Goal: Information Seeking & Learning: Check status

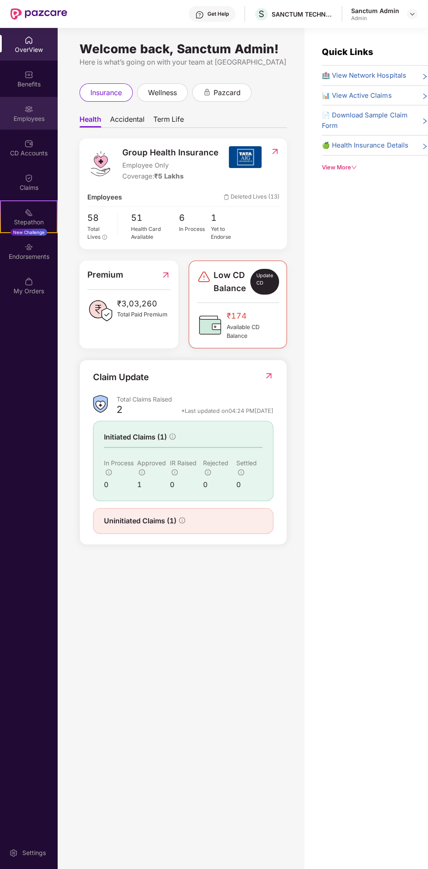
click at [40, 113] on div "Employees" at bounding box center [29, 113] width 58 height 33
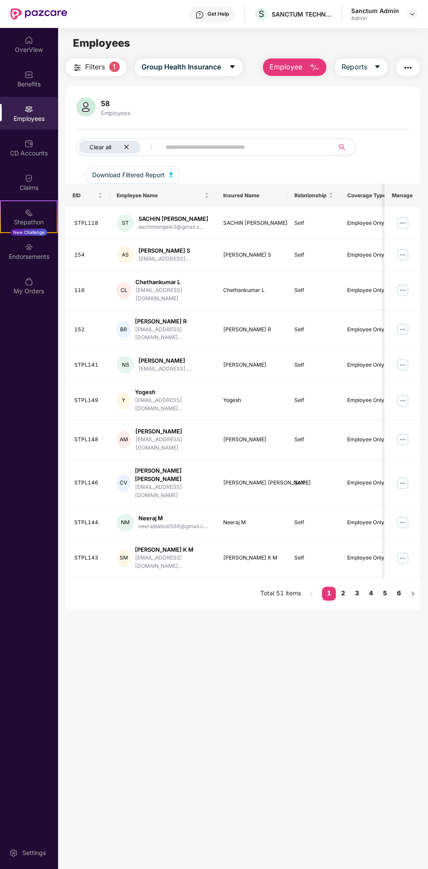
click at [131, 142] on div "Clear all" at bounding box center [109, 147] width 61 height 13
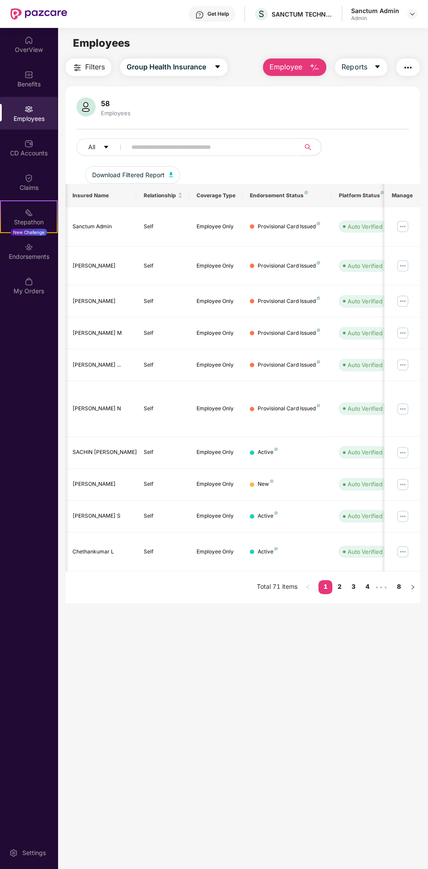
scroll to position [0, 213]
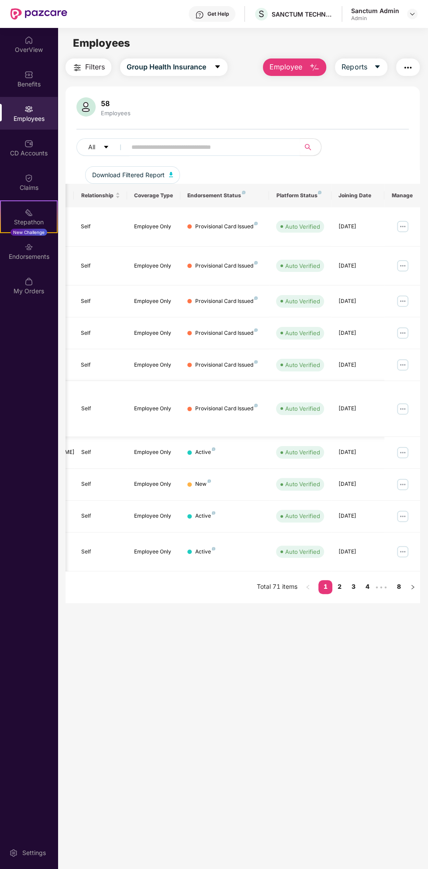
click at [402, 402] on img at bounding box center [402, 409] width 14 height 14
click at [226, 405] on div "Provisional Card Issued" at bounding box center [226, 409] width 62 height 8
click at [219, 501] on td "Active" at bounding box center [224, 517] width 89 height 32
click at [404, 509] on img at bounding box center [402, 516] width 14 height 14
click at [108, 765] on main "Employees Filters Group Health Insurance Employee Reports 58 Employees All Down…" at bounding box center [243, 462] width 370 height 869
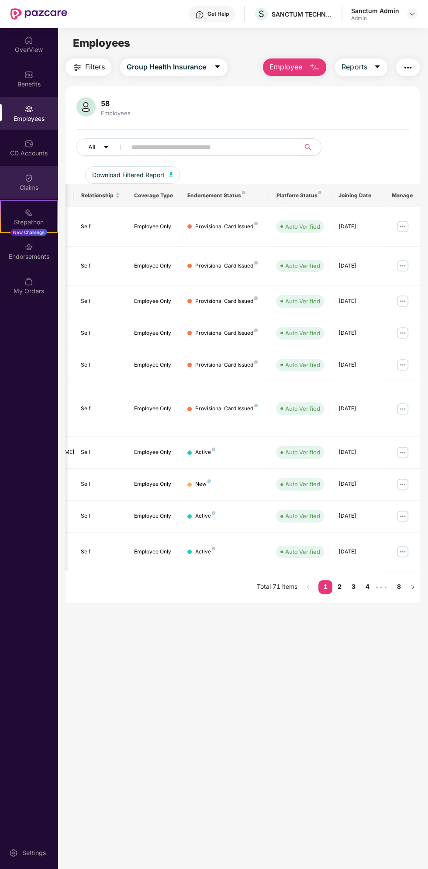
click at [33, 179] on div "Claims" at bounding box center [29, 182] width 58 height 33
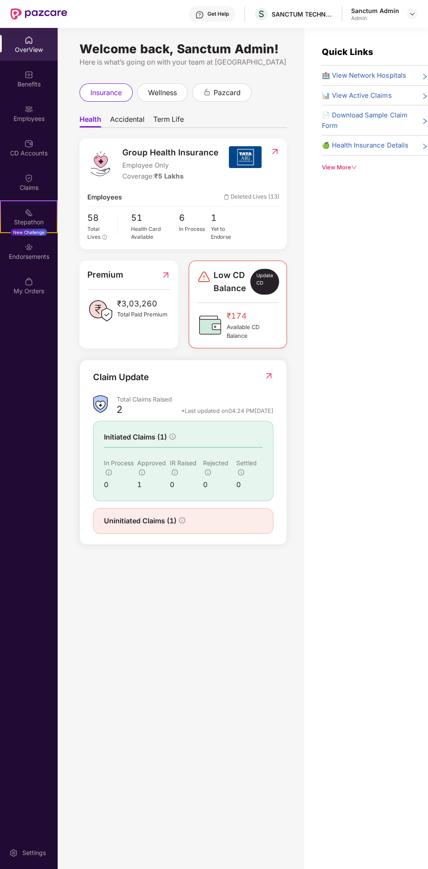
click at [155, 399] on div "Total Claims Raised" at bounding box center [195, 399] width 157 height 8
click at [185, 512] on div "Uninitiated Claims (1)" at bounding box center [183, 521] width 180 height 26
click at [268, 375] on img at bounding box center [268, 375] width 9 height 9
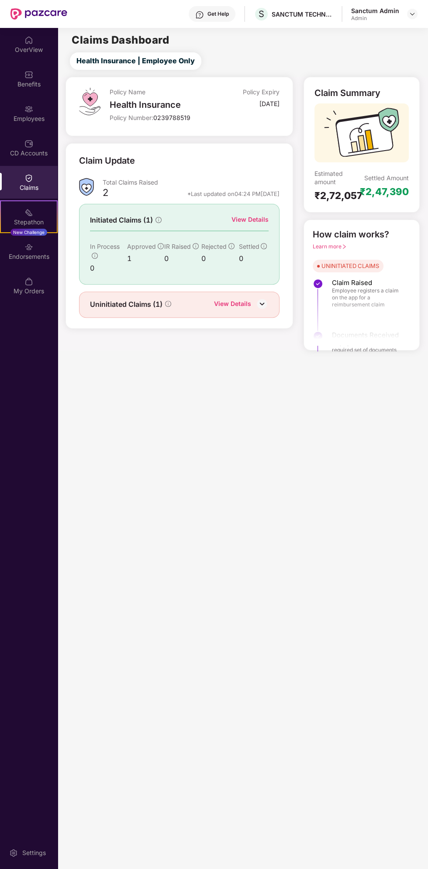
click at [260, 220] on div "View Details" at bounding box center [249, 220] width 37 height 10
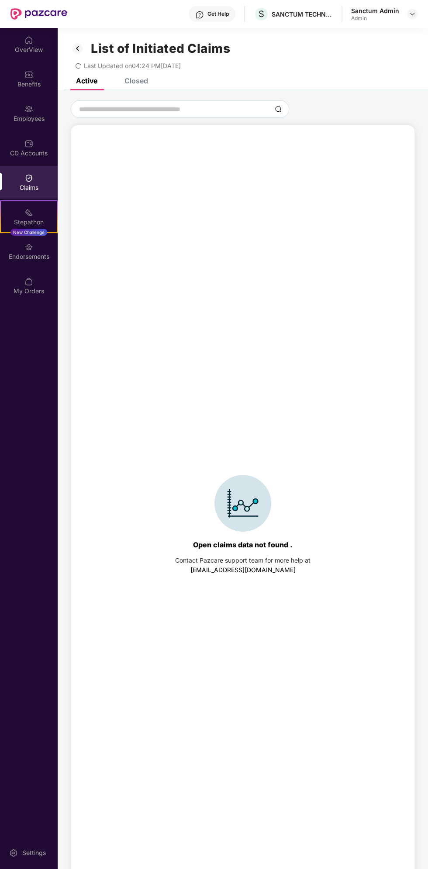
click at [140, 67] on span "Last Updated on 04:24 PM, 12 Aug 2025" at bounding box center [132, 65] width 97 height 7
click at [137, 80] on div "Closed" at bounding box center [136, 80] width 24 height 9
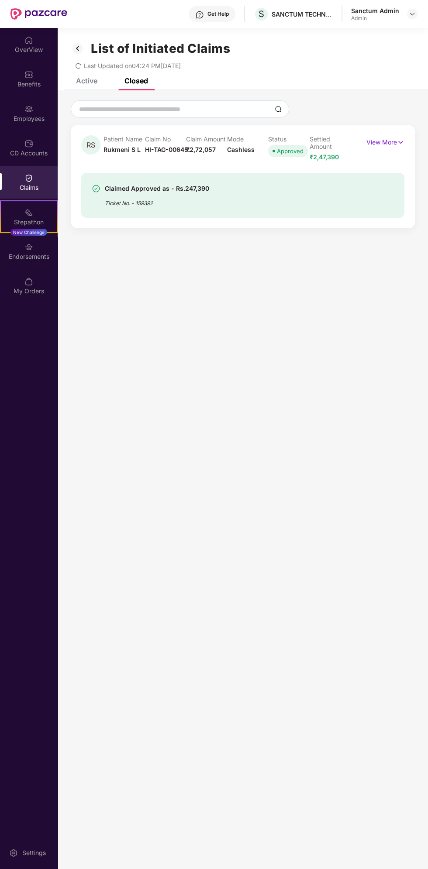
click at [93, 81] on div "Active" at bounding box center [86, 80] width 21 height 9
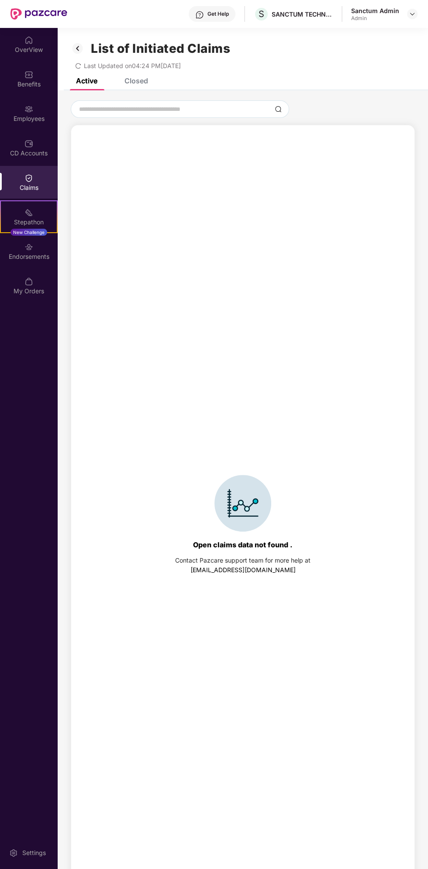
click at [77, 44] on img at bounding box center [78, 48] width 14 height 15
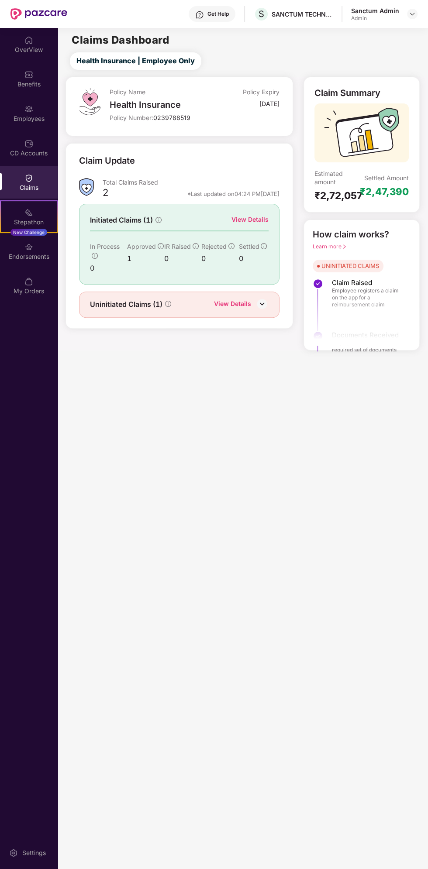
click at [264, 299] on img at bounding box center [261, 303] width 13 height 13
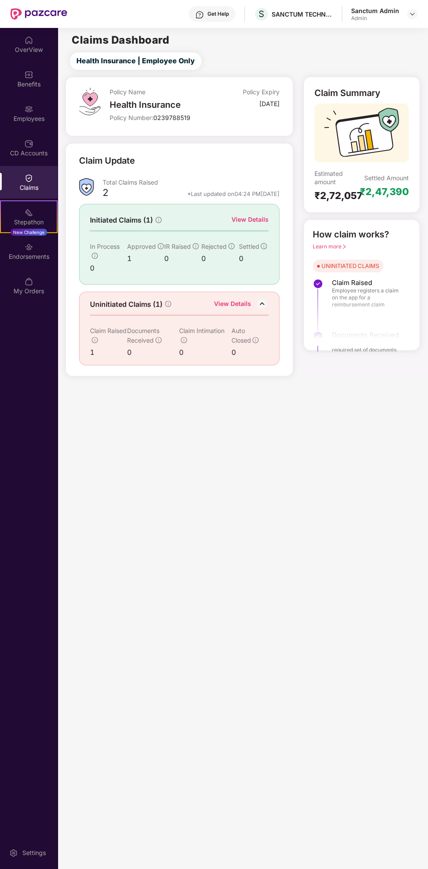
click at [96, 339] on icon "info-circle" at bounding box center [95, 340] width 6 height 6
click at [258, 302] on img at bounding box center [261, 303] width 13 height 13
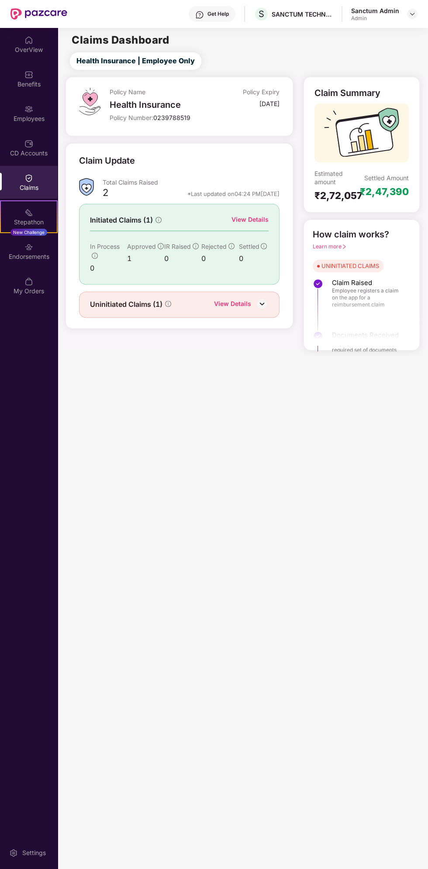
click at [267, 302] on img at bounding box center [261, 303] width 13 height 13
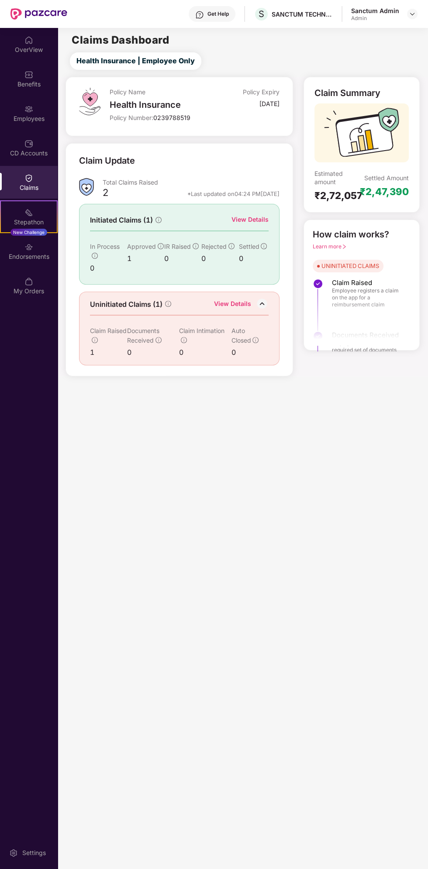
click at [96, 343] on div "Claim Raised 1" at bounding box center [108, 342] width 37 height 32
click at [256, 222] on div "View Details" at bounding box center [249, 220] width 37 height 10
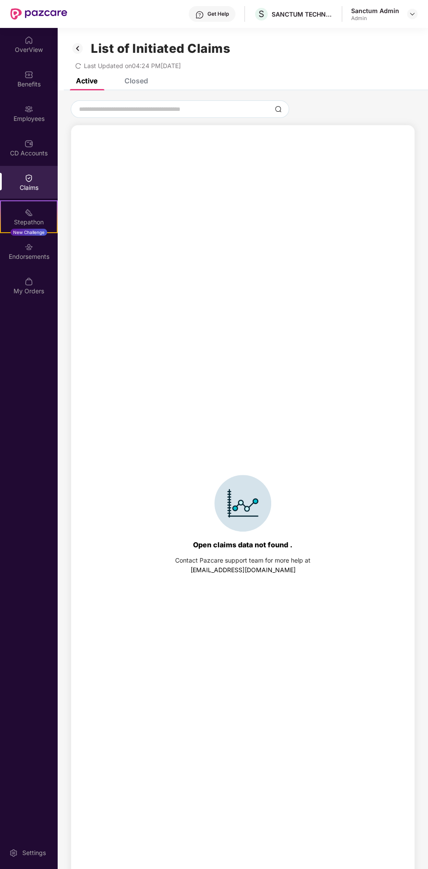
click at [141, 81] on div "Closed" at bounding box center [136, 80] width 24 height 9
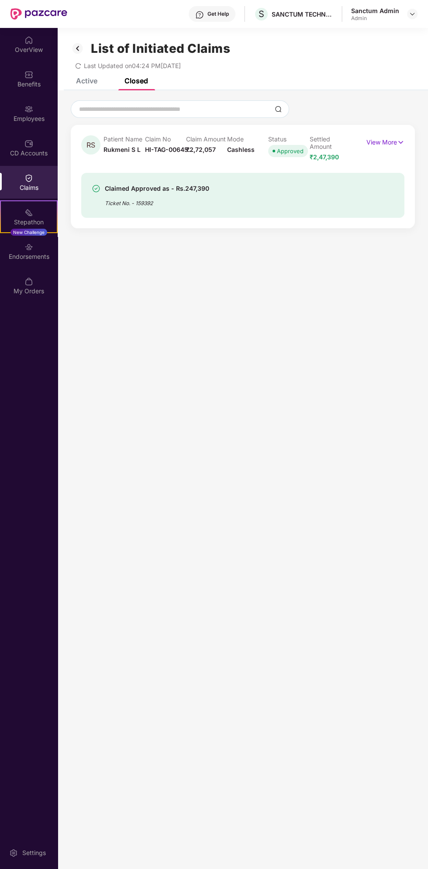
click at [93, 82] on div "Active" at bounding box center [86, 80] width 21 height 9
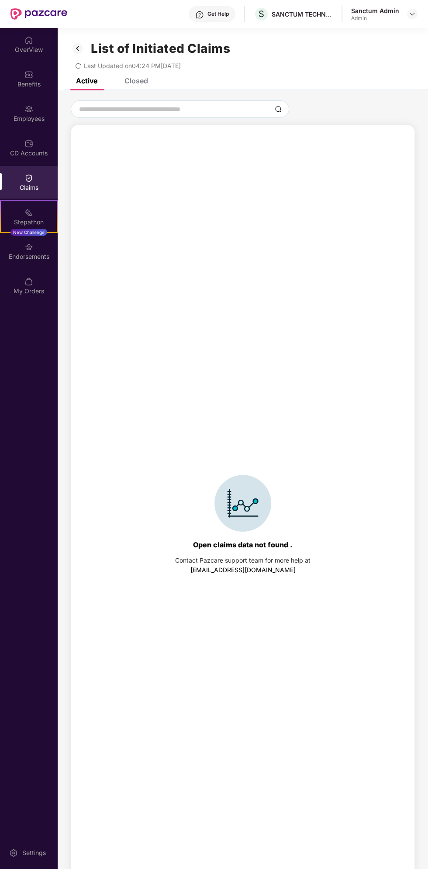
scroll to position [38, 0]
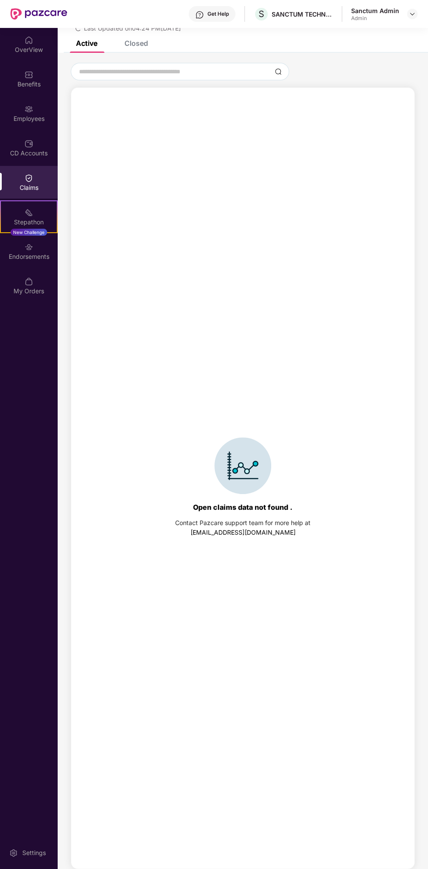
click at [43, 175] on div "Claims" at bounding box center [29, 182] width 58 height 33
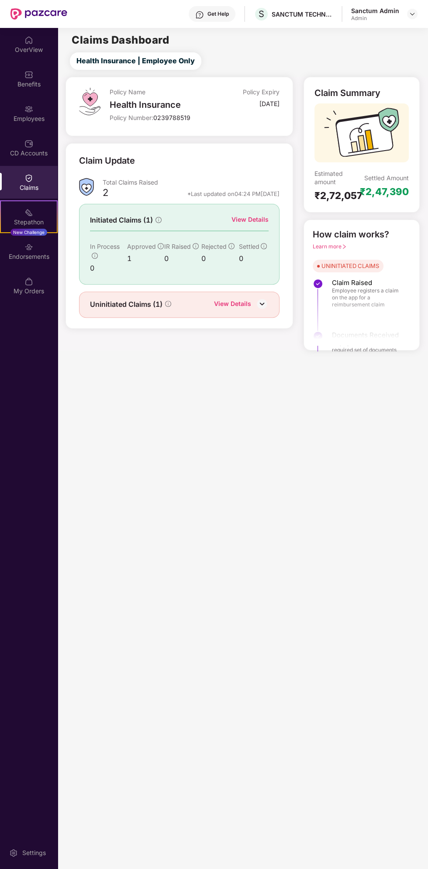
click at [264, 297] on img at bounding box center [261, 303] width 13 height 13
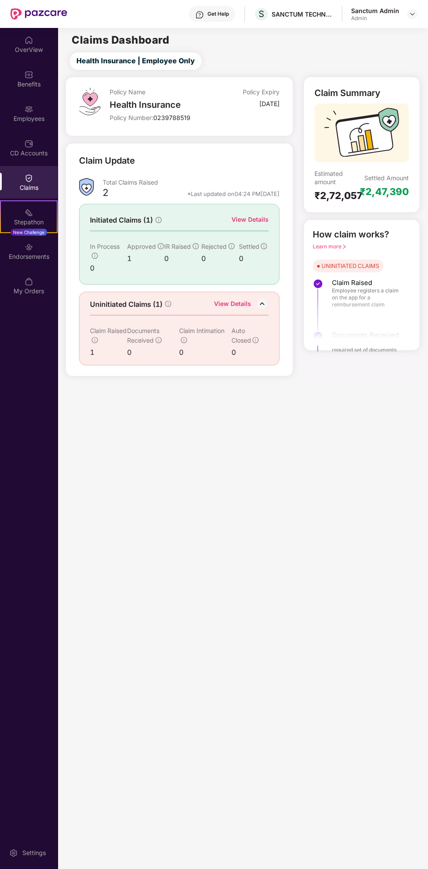
click at [179, 299] on div "Uninitiated Claims (1) View Details" at bounding box center [179, 304] width 178 height 11
click at [168, 302] on icon "info-circle" at bounding box center [168, 303] width 1 height 3
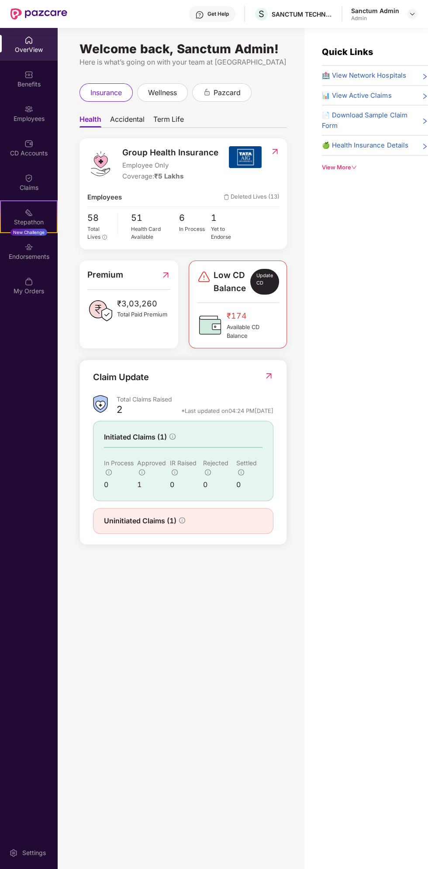
click at [194, 524] on div "Uninitiated Claims (1)" at bounding box center [183, 521] width 180 height 26
click at [182, 523] on div "Uninitiated Claims (1)" at bounding box center [144, 520] width 81 height 11
click at [279, 394] on div "Claim Update Total Claims Raised 2 *Last updated on 04:24 PM, 12 Aug 2025 Initi…" at bounding box center [182, 452] width 207 height 185
click at [45, 175] on div "Claims" at bounding box center [29, 182] width 58 height 33
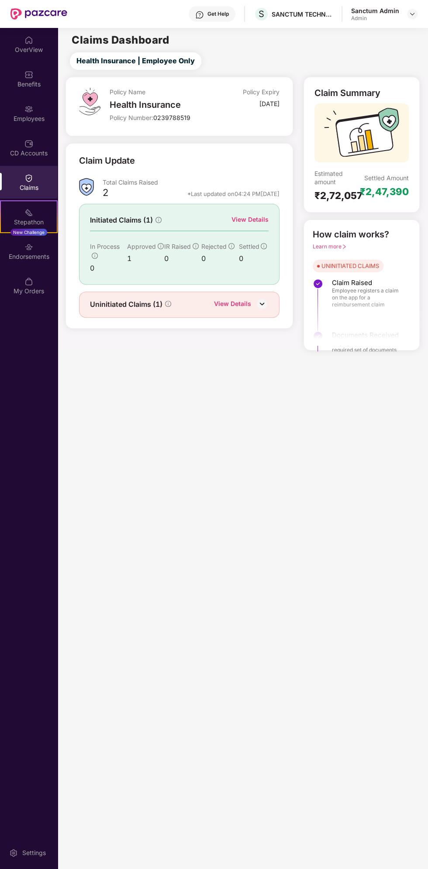
click at [261, 309] on div "Uninitiated Claims (1) View Details" at bounding box center [179, 305] width 200 height 26
click at [267, 302] on img at bounding box center [261, 303] width 13 height 13
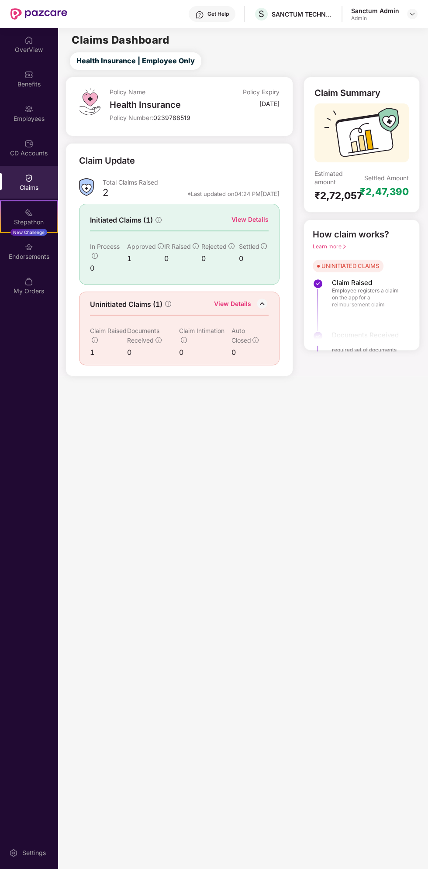
click at [91, 353] on div "1" at bounding box center [108, 352] width 37 height 11
click at [268, 223] on div "View Details" at bounding box center [249, 220] width 37 height 10
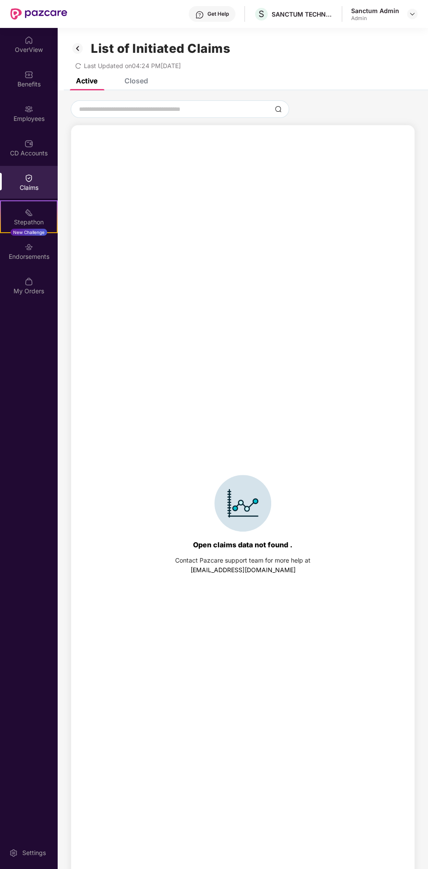
click at [145, 80] on div "Closed" at bounding box center [136, 80] width 24 height 9
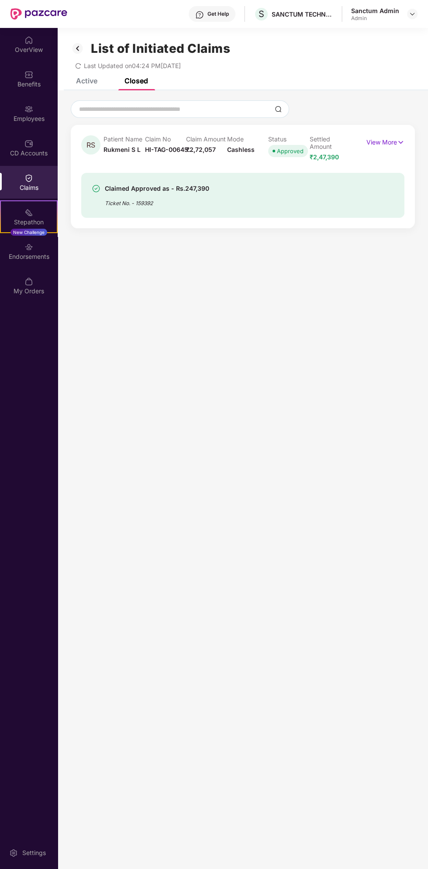
click at [279, 207] on div "Claimed Approved as - Rs.247,390 Ticket No. - 159392" at bounding box center [242, 195] width 323 height 45
click at [88, 111] on input at bounding box center [174, 109] width 193 height 9
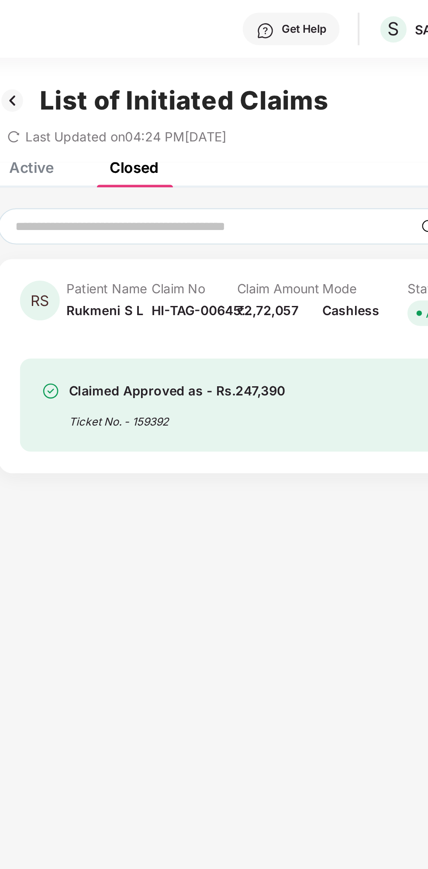
click at [121, 32] on div "List of Initiated Claims Last Updated on 04:24 PM, 12 Aug 2025" at bounding box center [243, 53] width 370 height 50
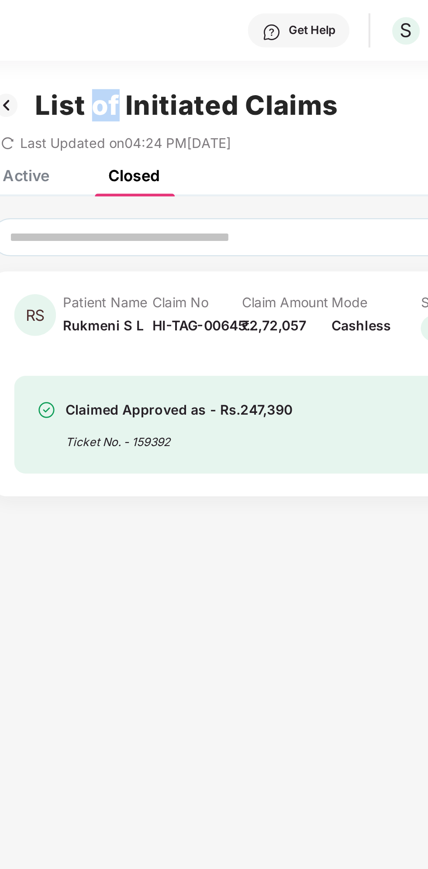
click at [112, 80] on div "Closed" at bounding box center [129, 80] width 37 height 9
click at [96, 81] on div "Active" at bounding box center [86, 80] width 21 height 9
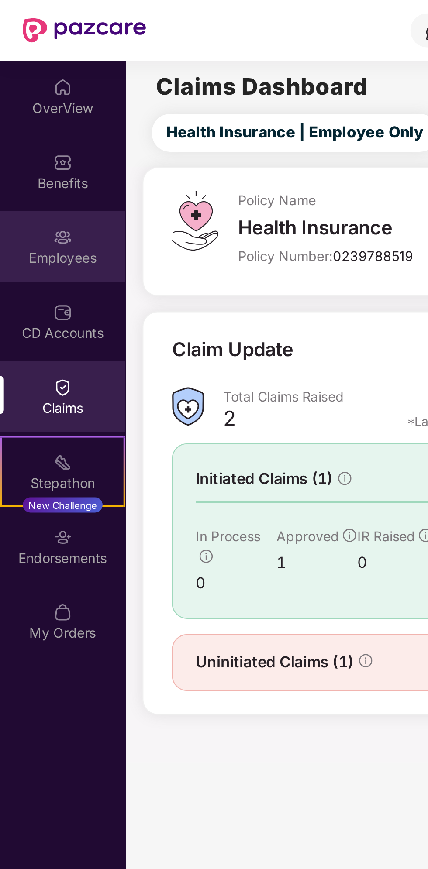
click at [38, 111] on div "Employees" at bounding box center [29, 113] width 58 height 33
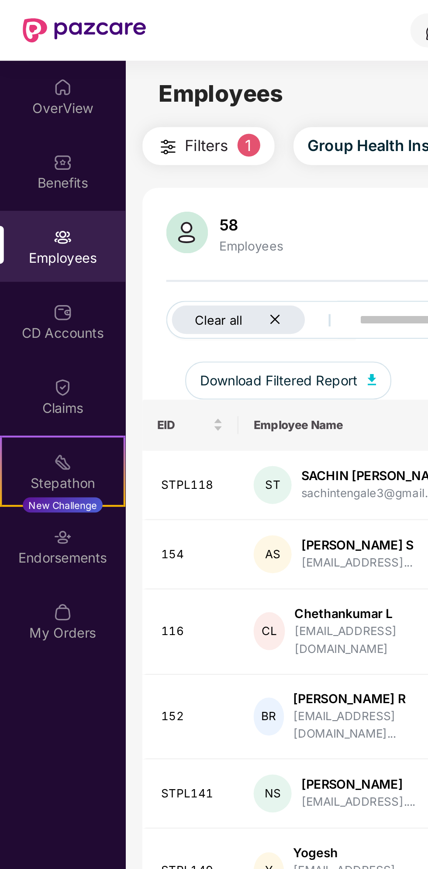
click at [128, 144] on div "Clear all" at bounding box center [109, 147] width 61 height 13
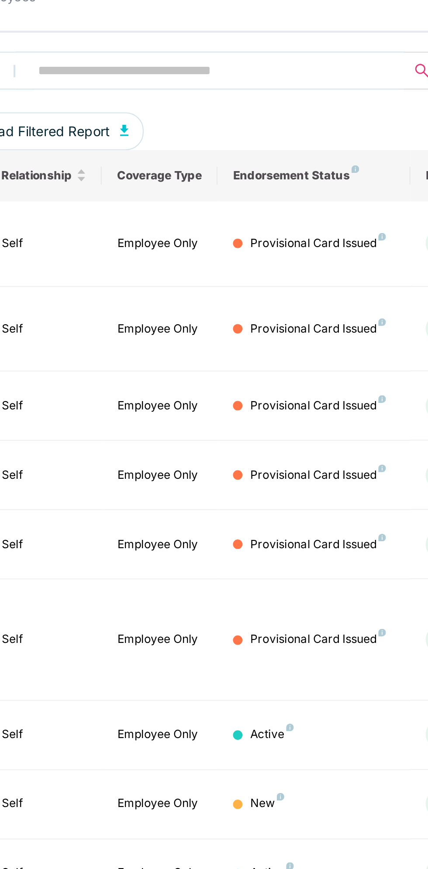
scroll to position [0, 213]
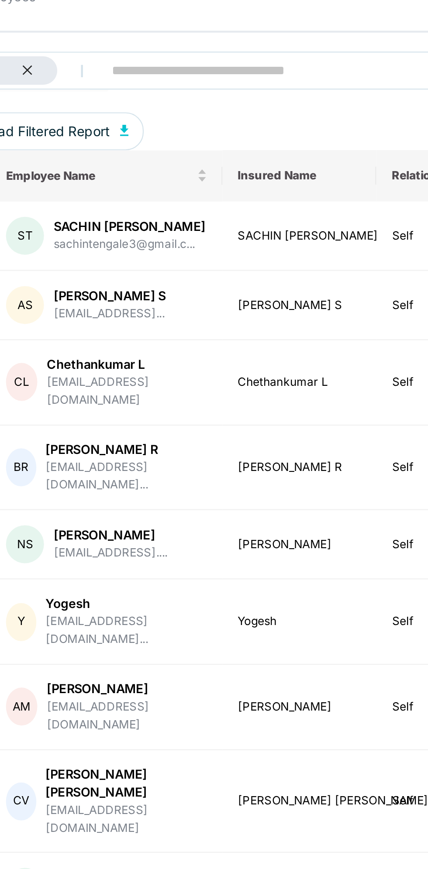
scroll to position [5, 0]
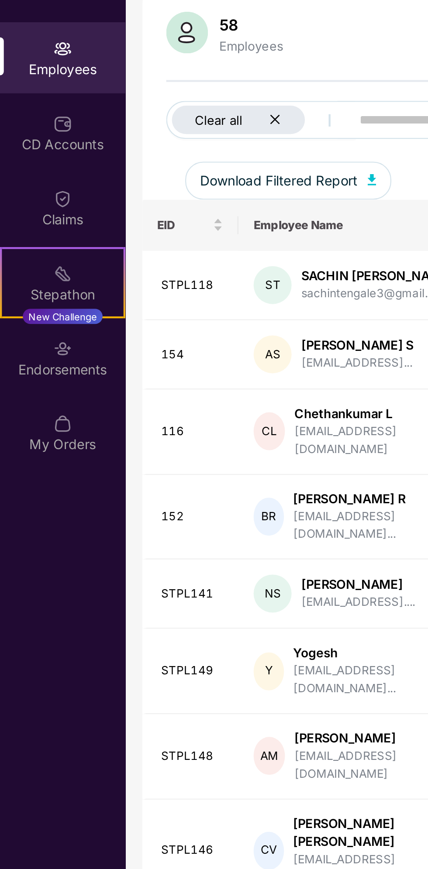
click at [126, 140] on icon "close" at bounding box center [127, 142] width 6 height 6
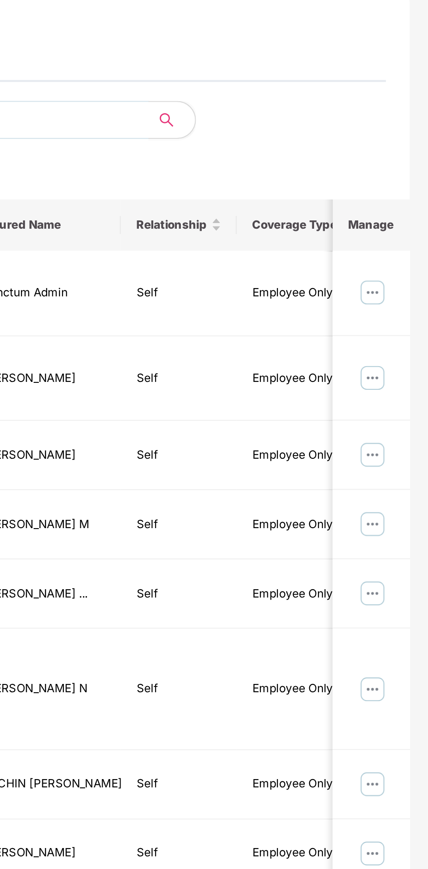
scroll to position [0, 0]
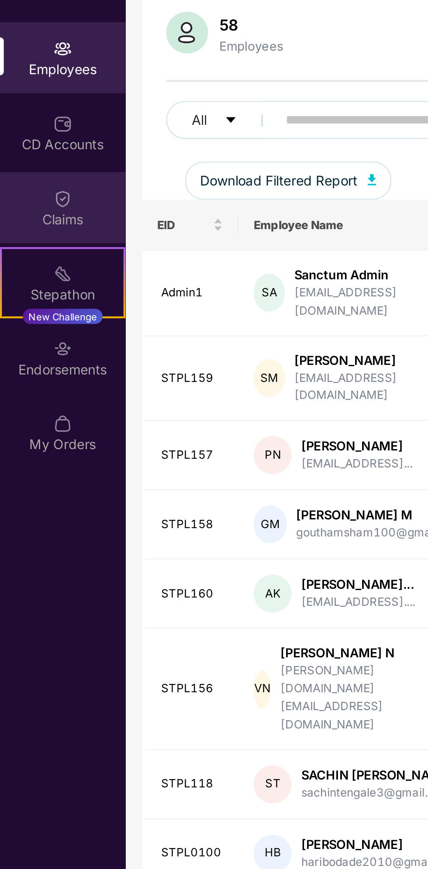
click at [32, 189] on div "Claims" at bounding box center [29, 187] width 58 height 9
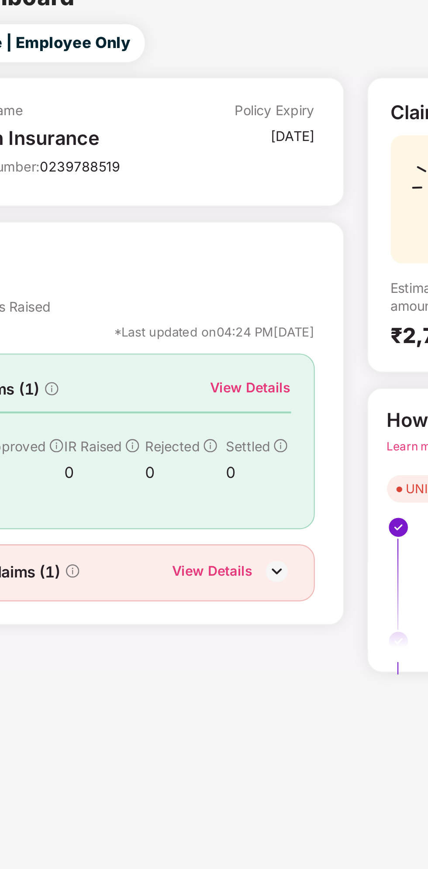
click at [266, 302] on img at bounding box center [261, 303] width 13 height 13
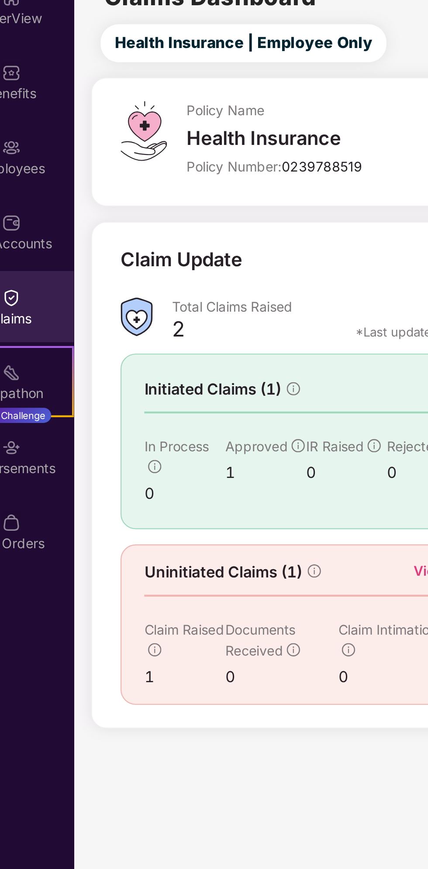
click at [90, 336] on div "Claim Raised" at bounding box center [108, 335] width 37 height 19
click at [96, 337] on icon "info-circle" at bounding box center [95, 340] width 6 height 6
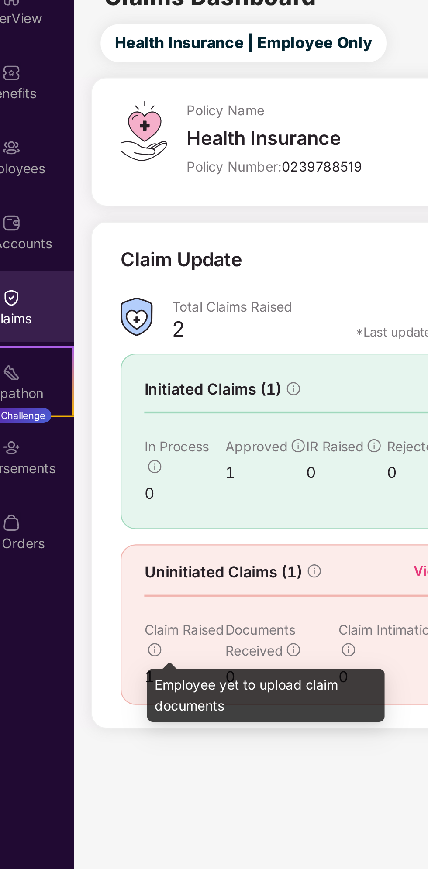
click at [96, 343] on div "Employee yet to upload claim documents" at bounding box center [145, 358] width 109 height 31
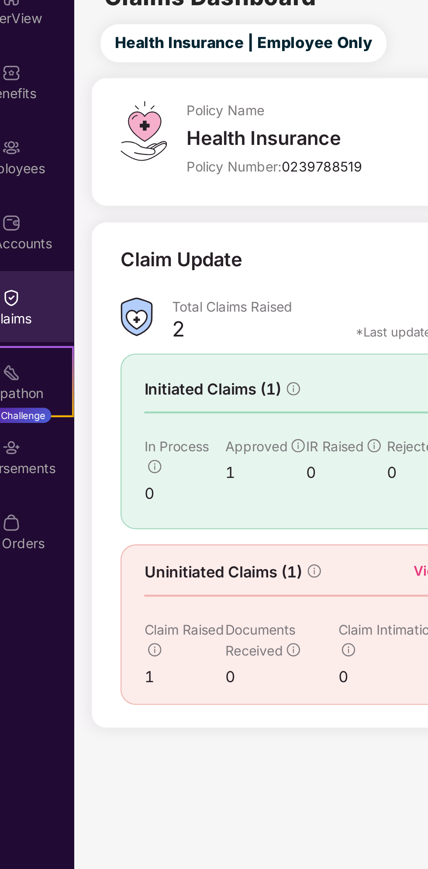
click at [175, 302] on div "Uninitiated Claims (1) View Details" at bounding box center [179, 304] width 178 height 11
click at [171, 302] on icon "info-circle" at bounding box center [168, 304] width 6 height 6
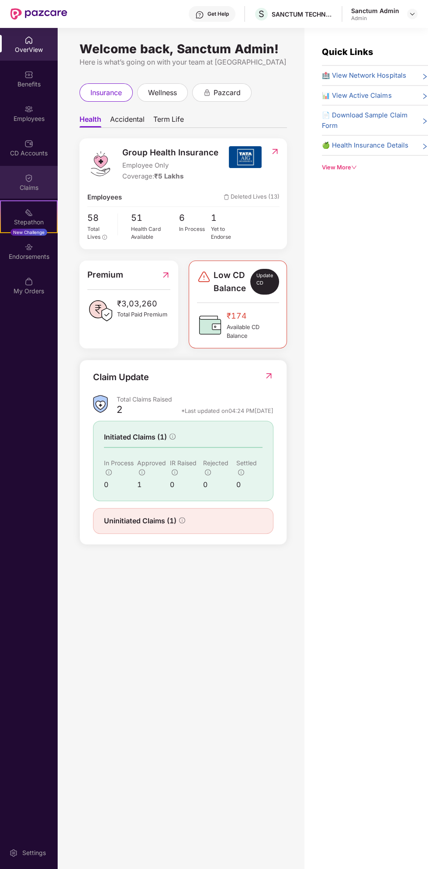
click at [41, 189] on div "Claims" at bounding box center [29, 187] width 58 height 9
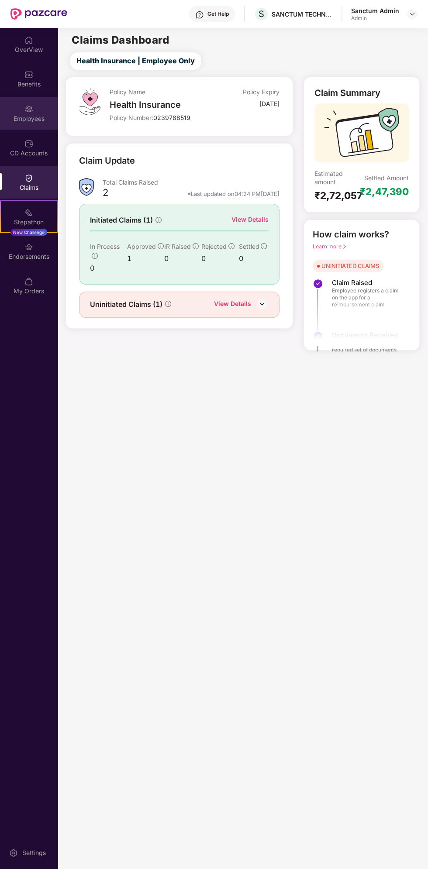
click at [34, 117] on div "Employees" at bounding box center [29, 118] width 58 height 9
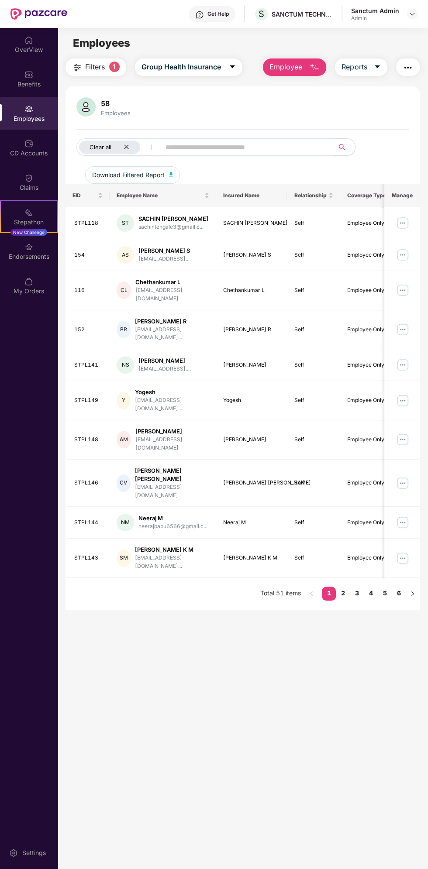
click at [139, 141] on div "Clear all" at bounding box center [120, 147] width 74 height 13
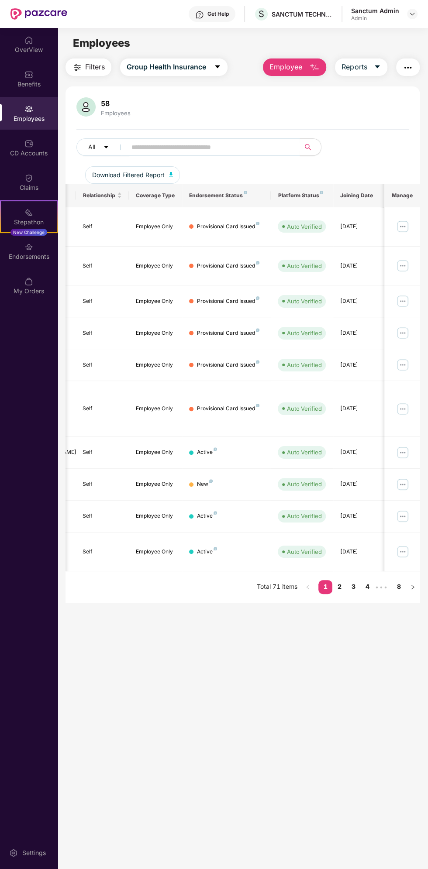
scroll to position [0, 213]
